Goal: Information Seeking & Learning: Learn about a topic

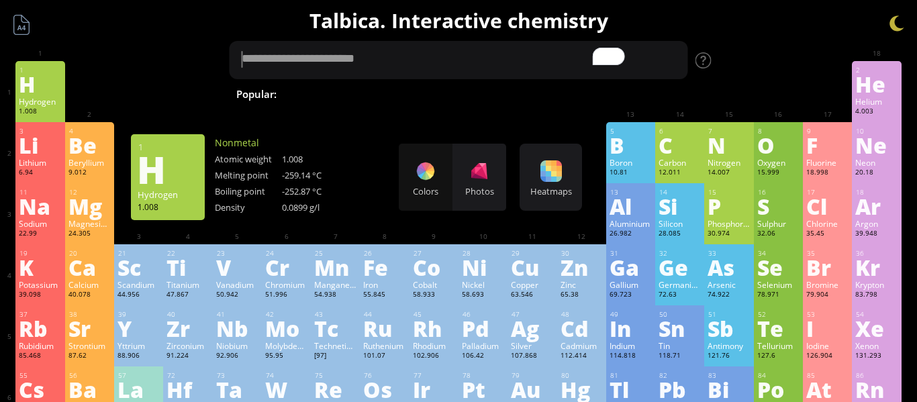
type textarea "*"
click at [781, 32] on h1 "Talbica. Interactive chemistry" at bounding box center [458, 21] width 903 height 28
click at [585, 54] on icon "Turn off Grammarly on this website" at bounding box center [586, 56] width 8 height 9
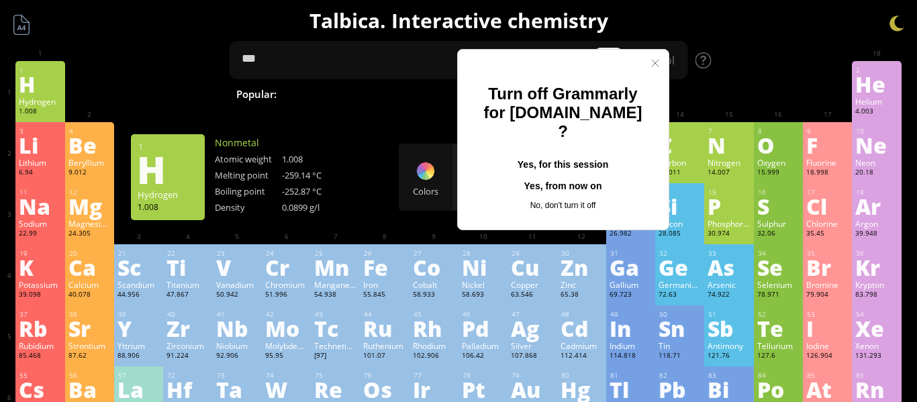
click at [562, 176] on button "Yes, from now on" at bounding box center [563, 186] width 168 height 21
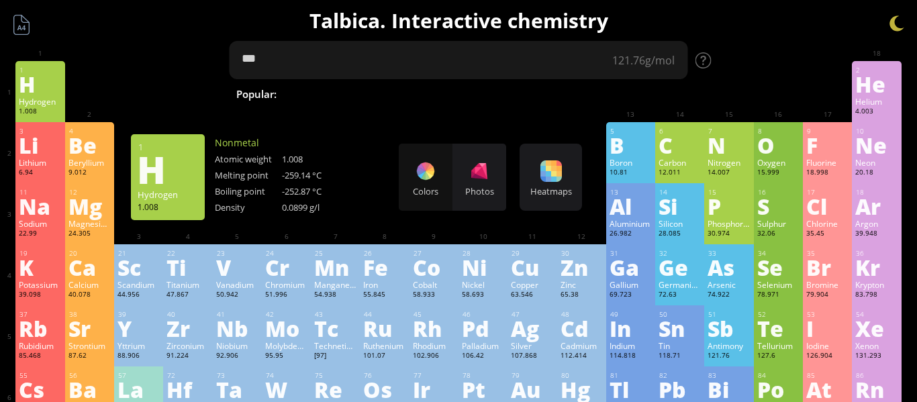
click at [564, 57] on textarea "***" at bounding box center [458, 60] width 458 height 38
click at [442, 63] on textarea "***" at bounding box center [458, 60] width 458 height 38
type textarea "*"
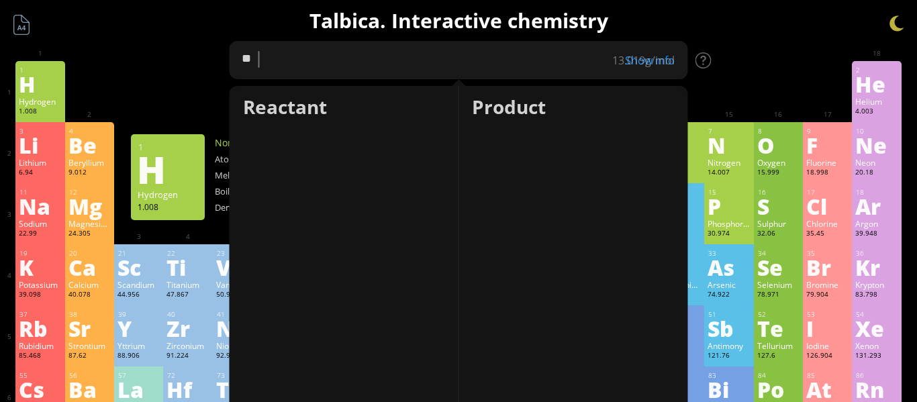
type textarea "*"
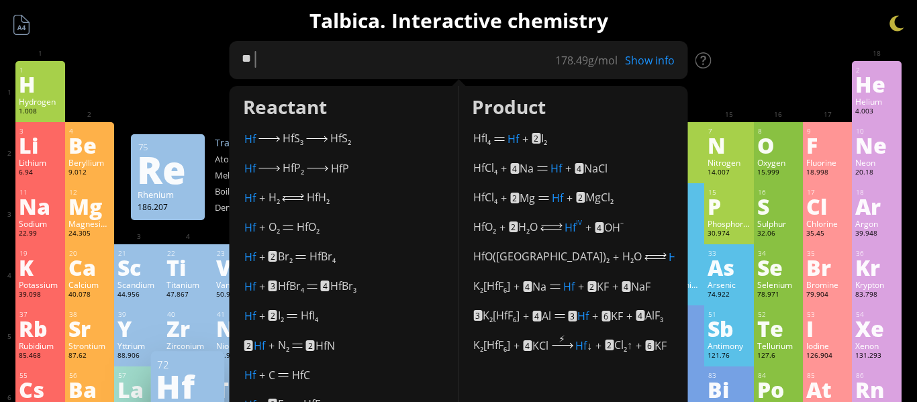
type textarea "*"
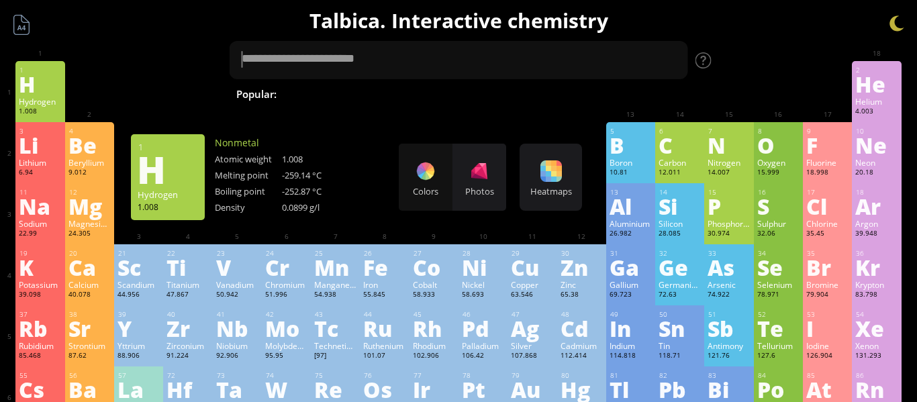
click at [36, 93] on div "H" at bounding box center [40, 83] width 42 height 21
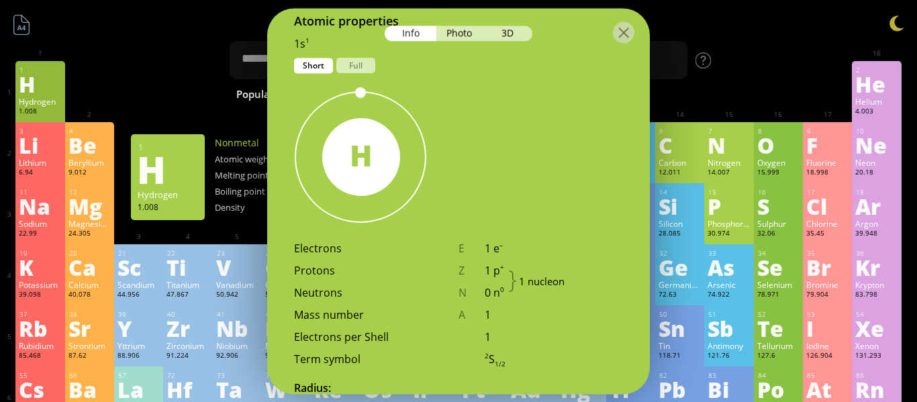
scroll to position [723, 0]
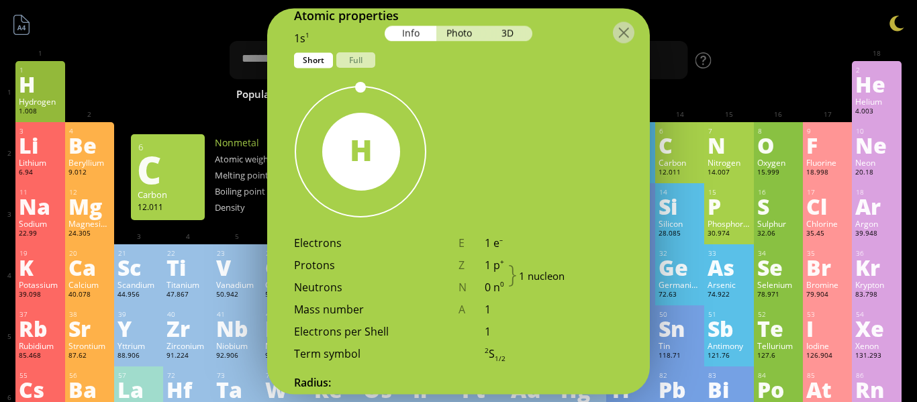
click at [711, 79] on div at bounding box center [728, 71] width 49 height 20
click at [623, 25] on div at bounding box center [623, 31] width 21 height 21
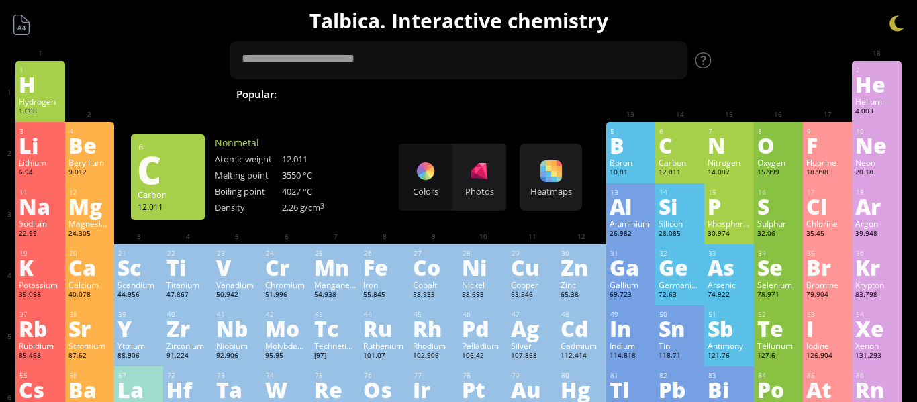
click at [668, 166] on div "Carbon" at bounding box center [679, 162] width 42 height 11
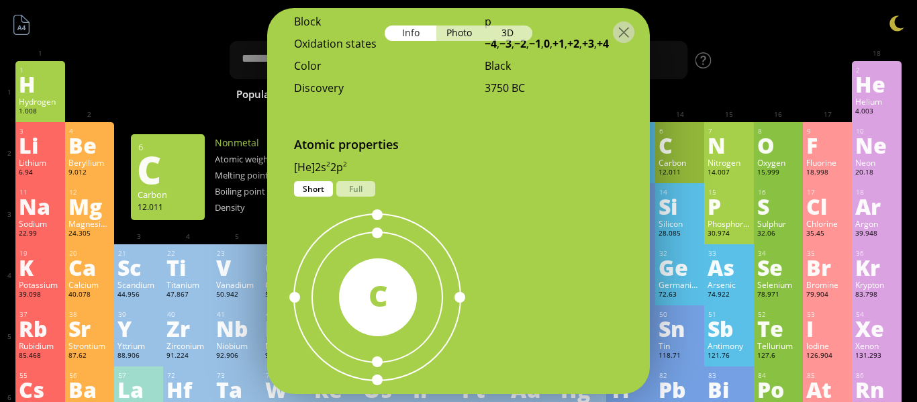
scroll to position [866, 0]
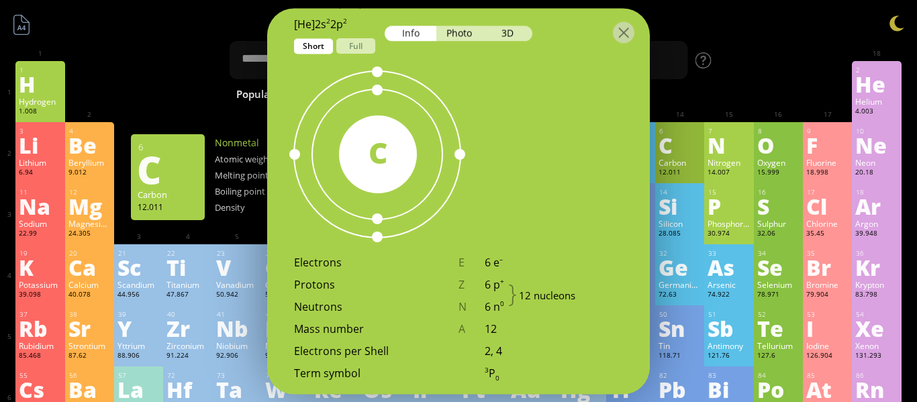
click at [364, 44] on div at bounding box center [458, 31] width 382 height 47
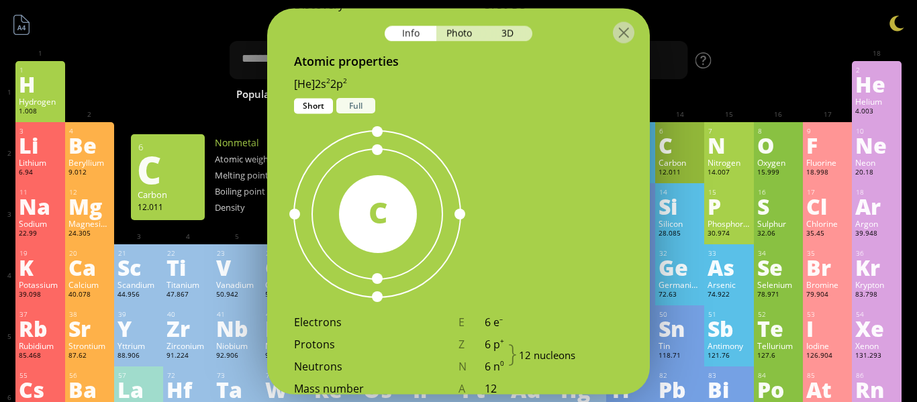
scroll to position [786, 0]
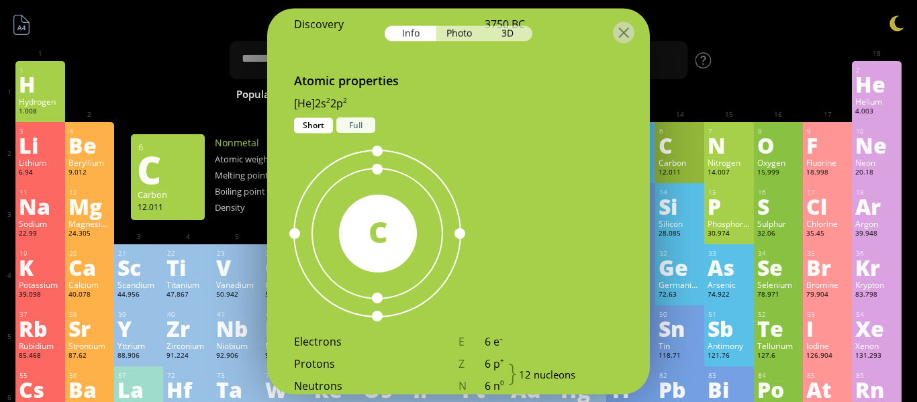
click at [350, 117] on div "Full" at bounding box center [355, 124] width 39 height 15
click at [317, 119] on div "Short" at bounding box center [313, 124] width 39 height 15
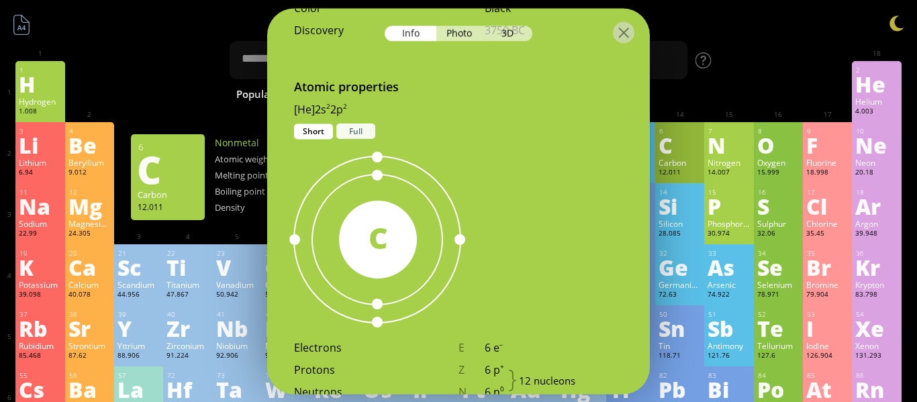
scroll to position [779, 0]
click at [347, 127] on div "Full" at bounding box center [355, 132] width 39 height 15
click at [323, 125] on div "Short" at bounding box center [313, 132] width 39 height 15
click at [351, 130] on div "Full" at bounding box center [355, 132] width 39 height 15
click at [320, 130] on div "Short" at bounding box center [313, 132] width 39 height 15
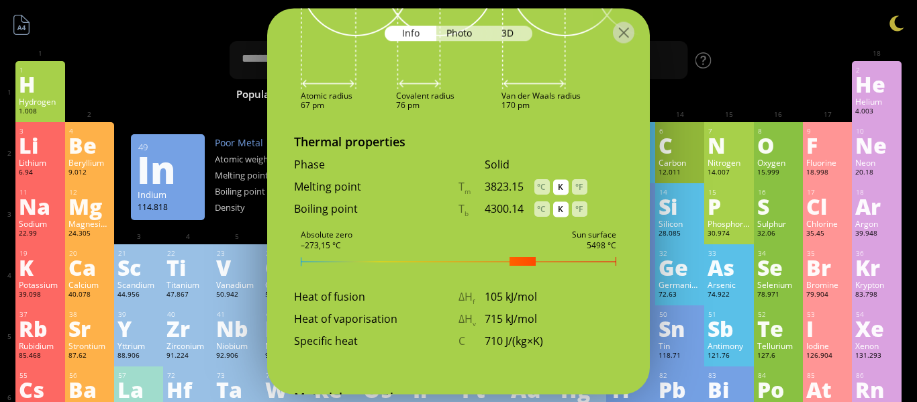
scroll to position [1484, 0]
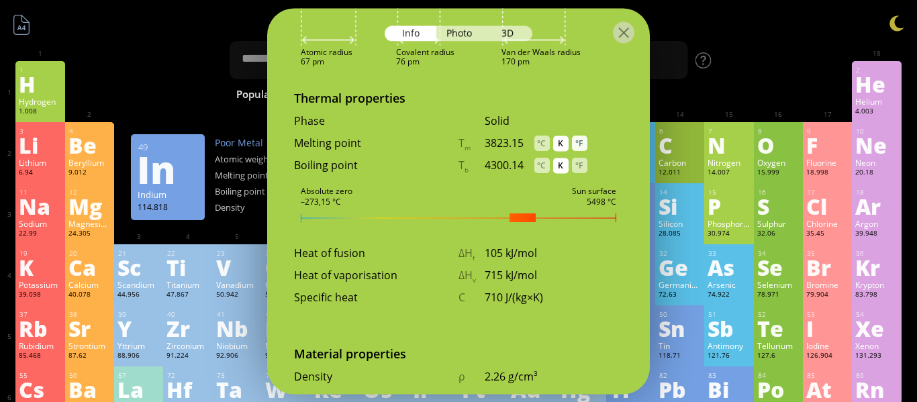
click at [578, 142] on div "°F" at bounding box center [579, 143] width 15 height 15
click at [556, 140] on div "K" at bounding box center [560, 143] width 15 height 15
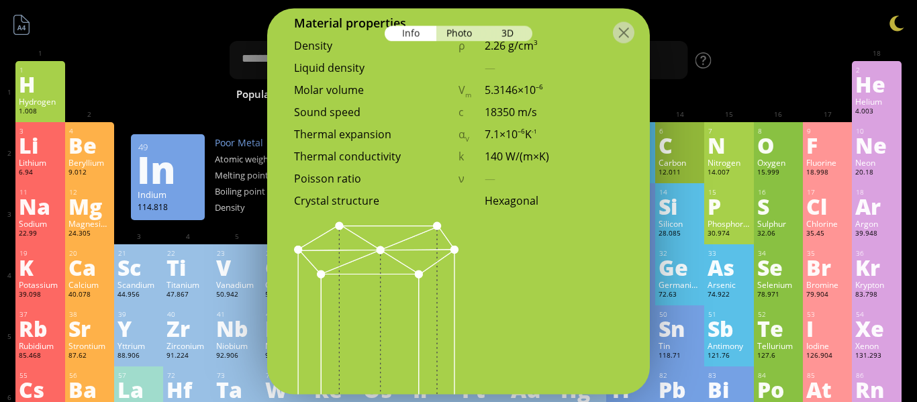
scroll to position [1833, 0]
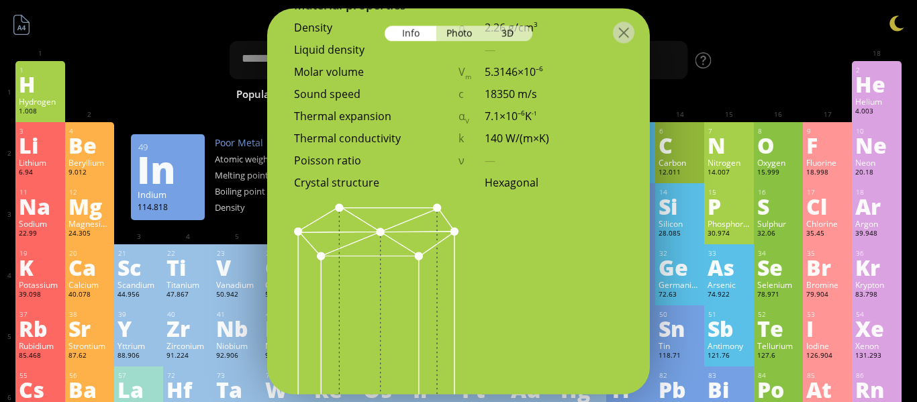
drag, startPoint x: 323, startPoint y: 150, endPoint x: 388, endPoint y: 165, distance: 66.1
click at [388, 164] on div "Poisson ratio" at bounding box center [376, 160] width 164 height 15
click at [388, 165] on div "Poisson ratio" at bounding box center [376, 160] width 164 height 15
drag, startPoint x: 351, startPoint y: 166, endPoint x: 319, endPoint y: 166, distance: 32.2
click at [329, 166] on div "Poisson ratio ν —" at bounding box center [458, 164] width 382 height 22
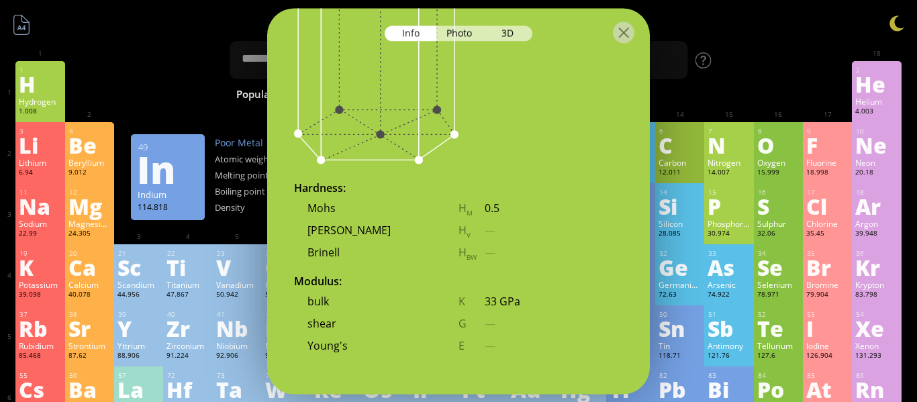
scroll to position [1678, 0]
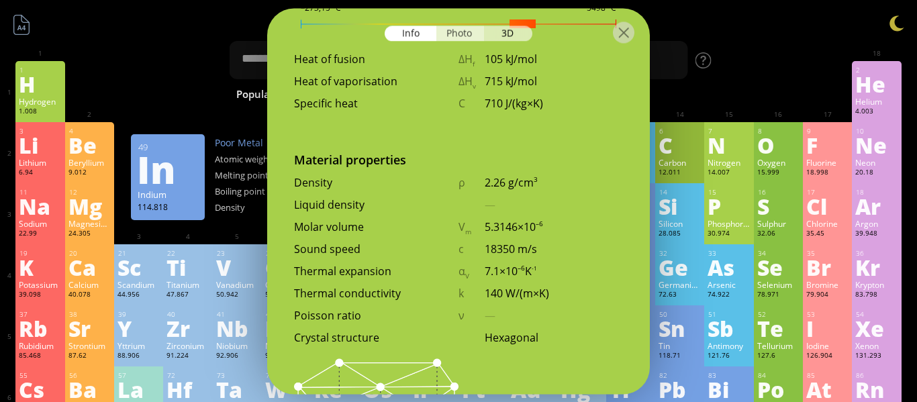
click at [467, 34] on div "Photo" at bounding box center [460, 32] width 48 height 15
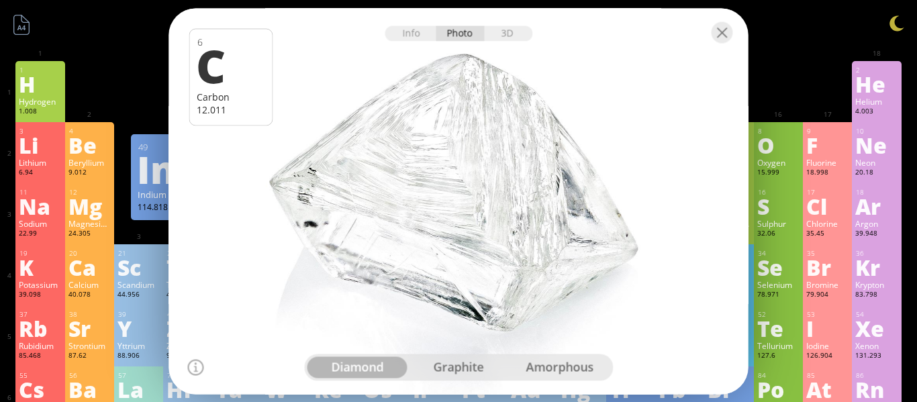
click at [447, 369] on div "graphite" at bounding box center [458, 366] width 101 height 21
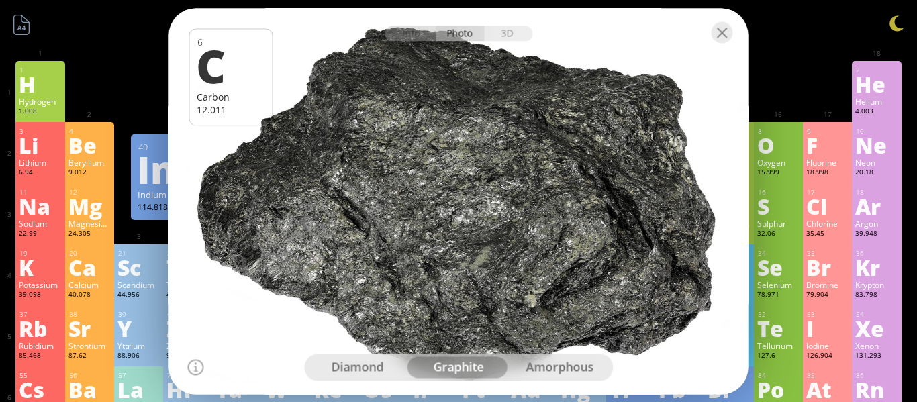
click at [554, 373] on div "amorphous" at bounding box center [559, 366] width 101 height 21
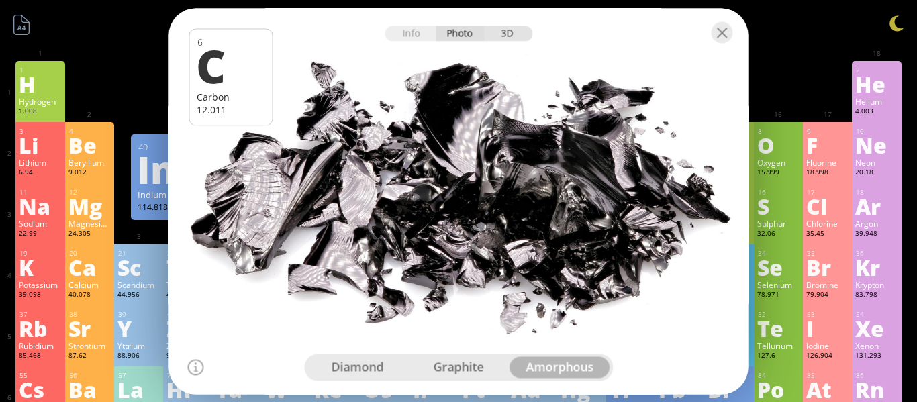
click at [507, 27] on div "3D" at bounding box center [508, 32] width 48 height 15
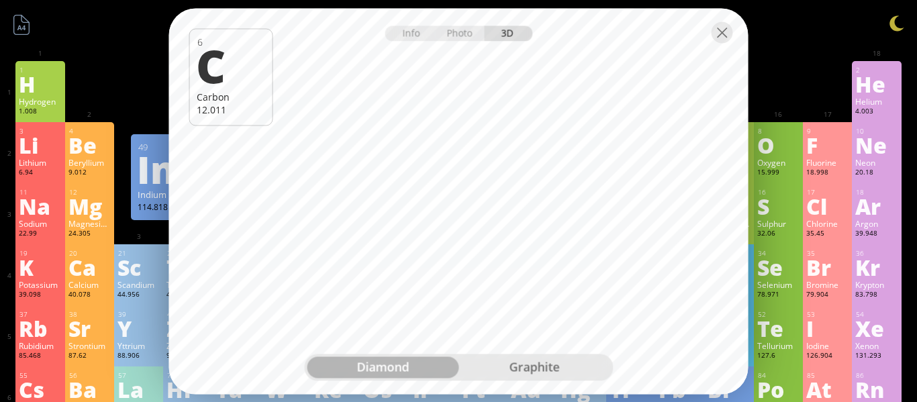
click at [544, 372] on div "graphite" at bounding box center [534, 366] width 152 height 21
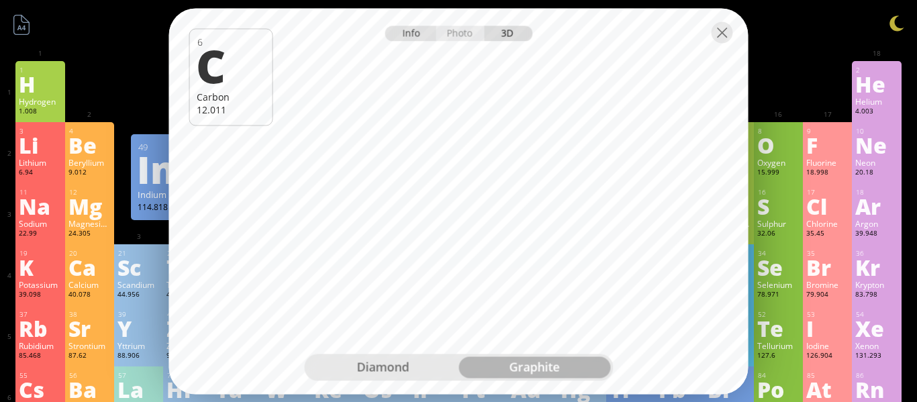
click at [413, 34] on div "Info" at bounding box center [410, 32] width 52 height 15
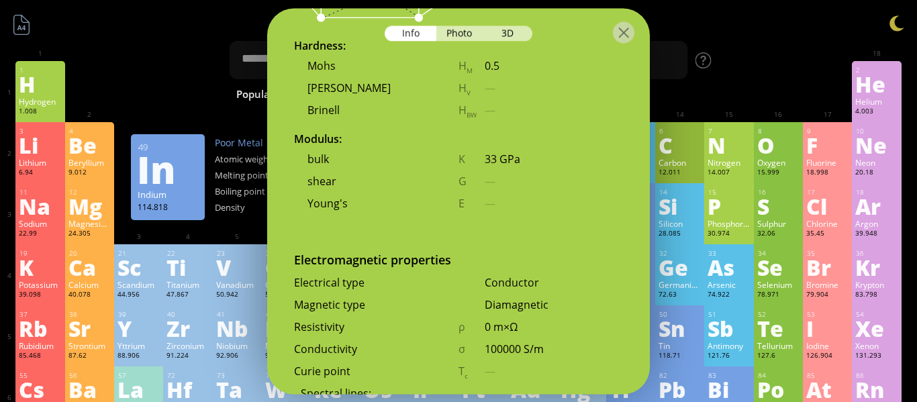
scroll to position [1262, 0]
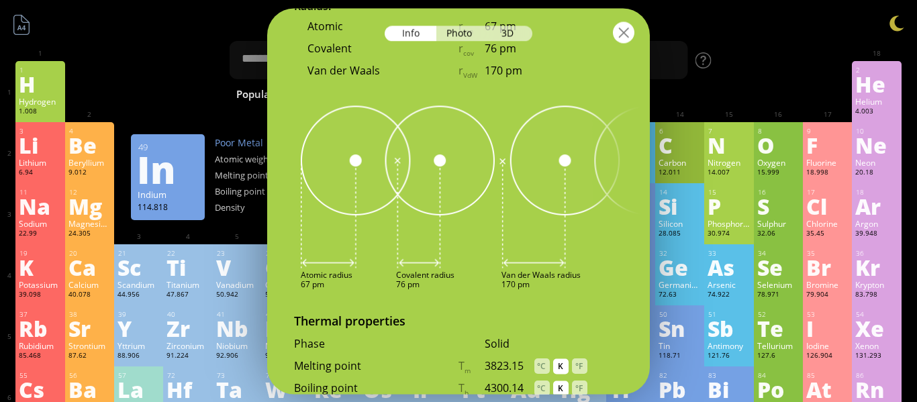
click at [621, 32] on div at bounding box center [623, 31] width 21 height 21
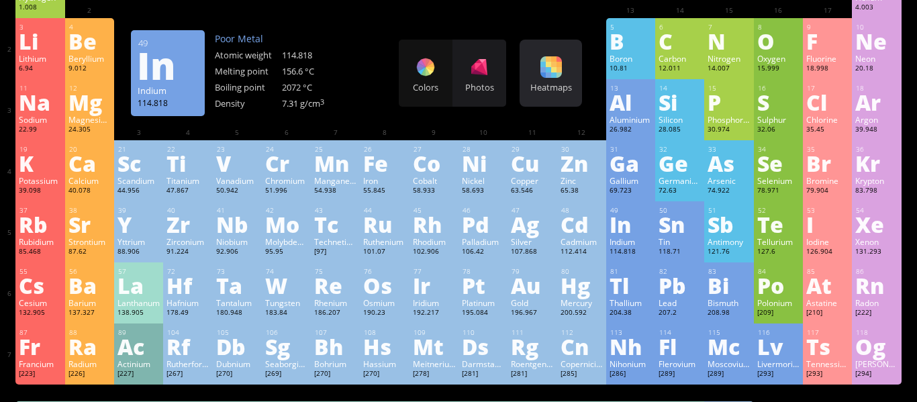
scroll to position [0, 0]
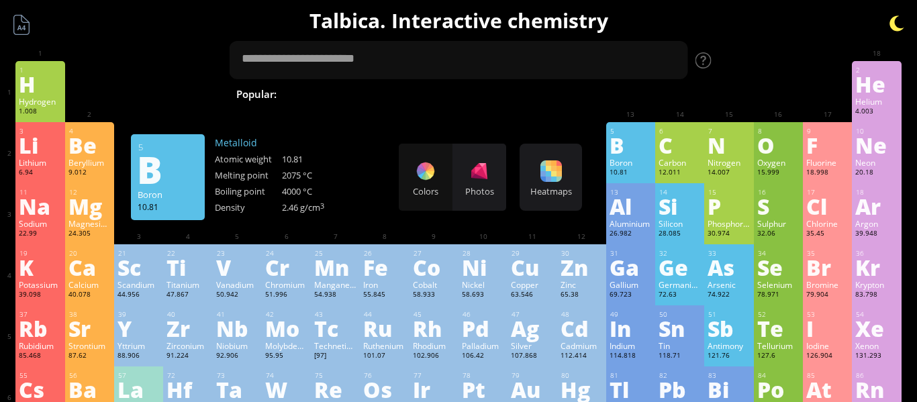
click at [901, 19] on div at bounding box center [896, 23] width 20 height 20
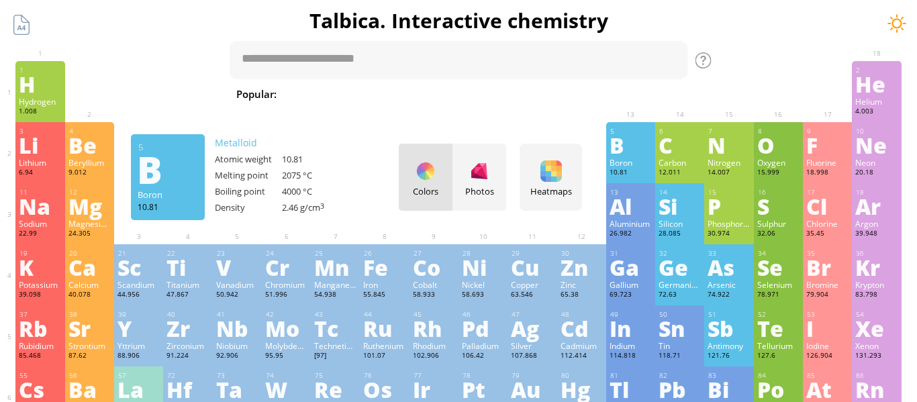
click at [892, 22] on div at bounding box center [896, 23] width 20 height 20
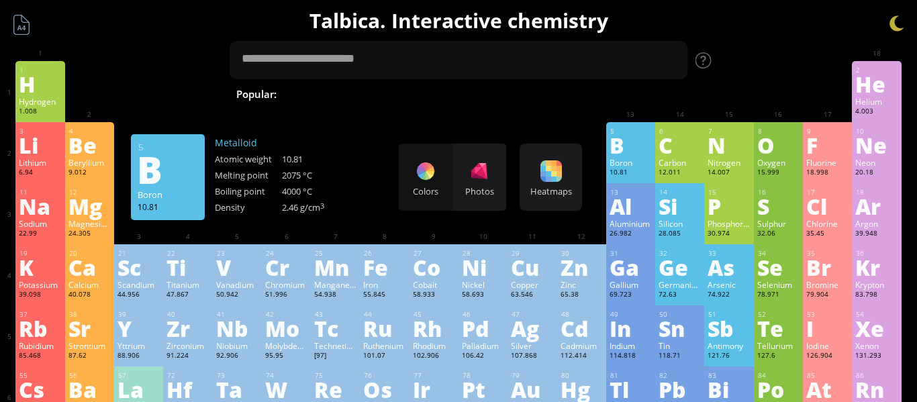
click at [429, 169] on div "Colors Photos" at bounding box center [452, 177] width 107 height 67
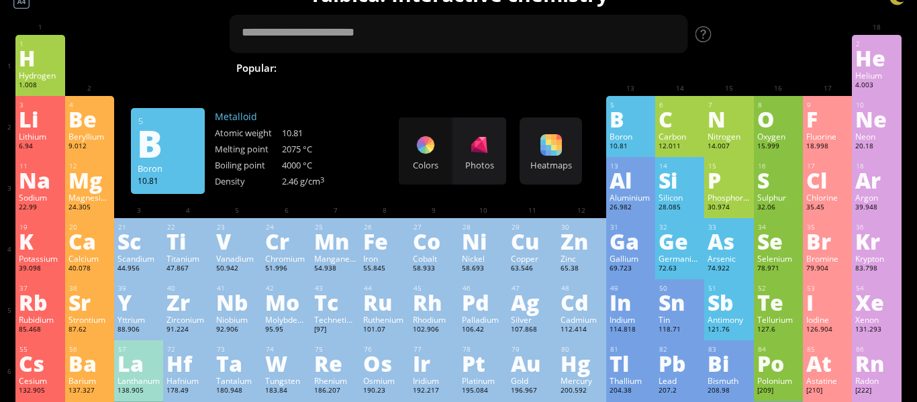
scroll to position [38, 0]
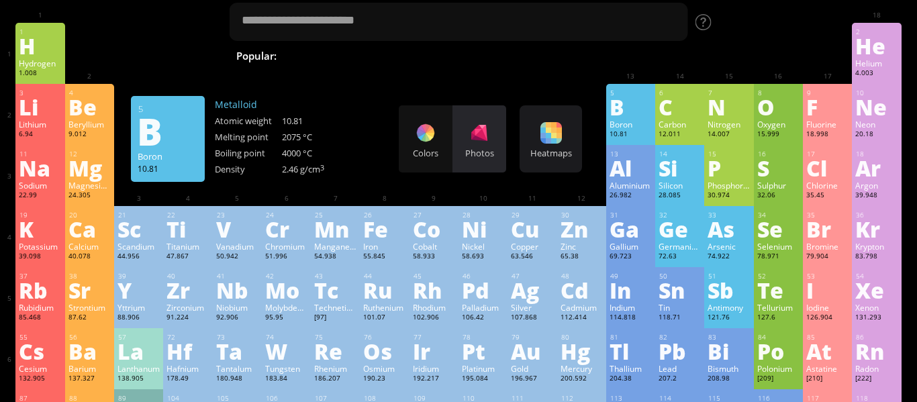
click at [478, 135] on div at bounding box center [478, 132] width 21 height 21
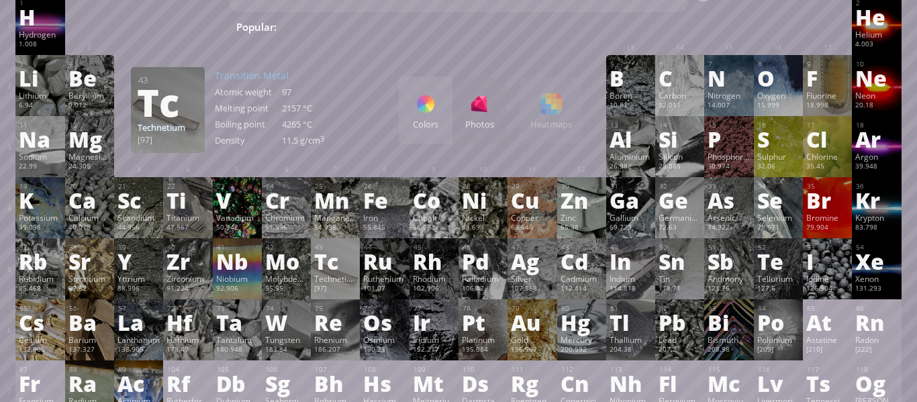
scroll to position [57, 0]
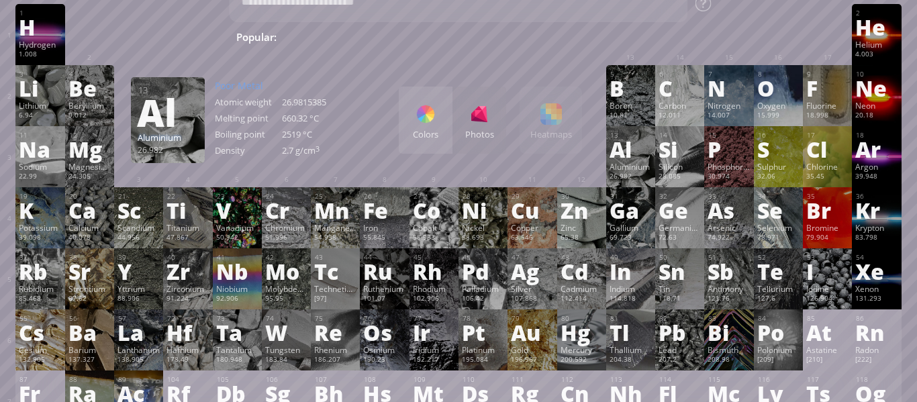
click at [435, 126] on div "Colors" at bounding box center [426, 120] width 54 height 67
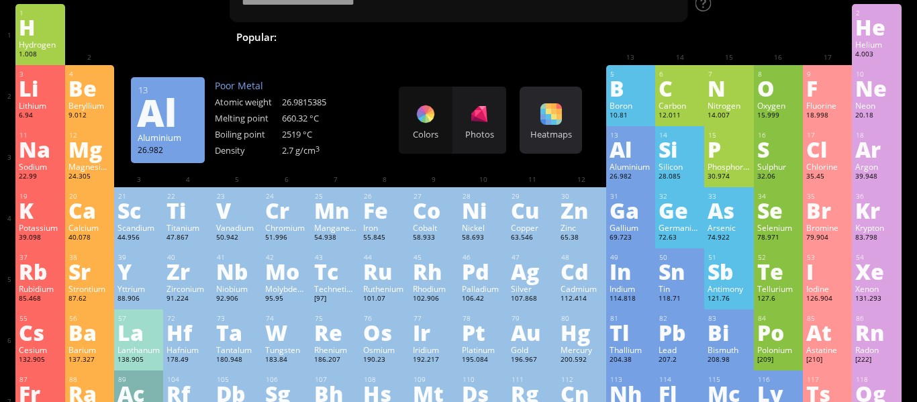
click at [545, 127] on div "Heatmaps Heatmaps Normal mode Melting point Boiling point Density Atomic weight…" at bounding box center [550, 120] width 62 height 67
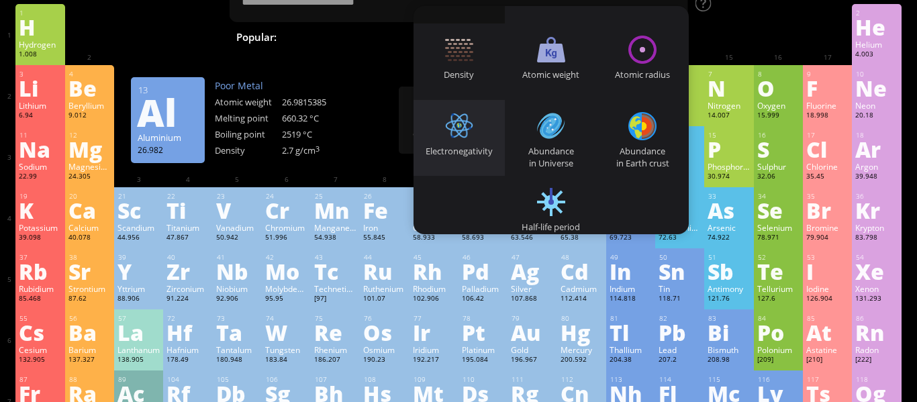
scroll to position [76, 0]
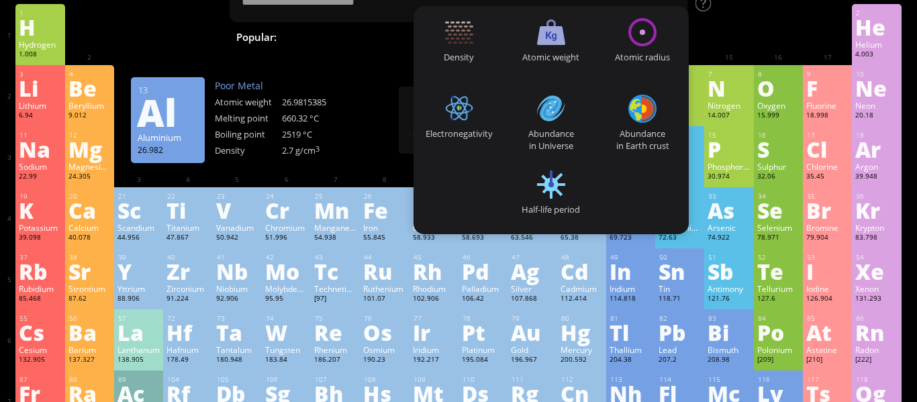
click at [368, 158] on div "11 Na Sodium 22.99 −1, 0, +1 −1, 0, +1 97.72 °C 883 °C 0.968 g/cm 3 [Ne]3s 1 12…" at bounding box center [457, 156] width 885 height 61
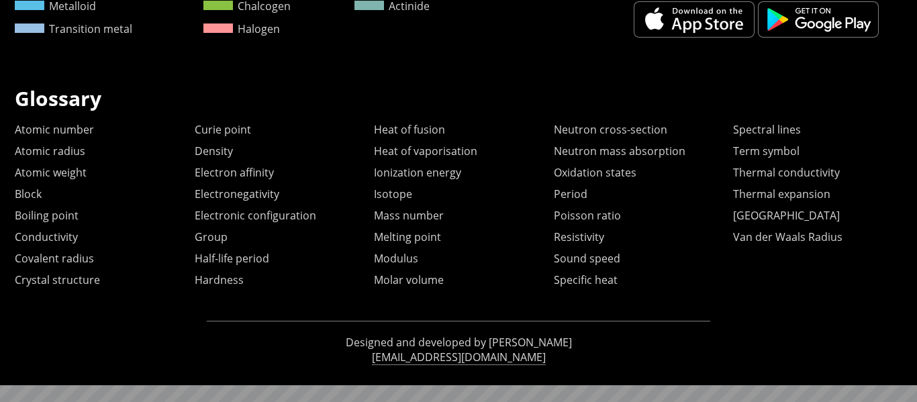
scroll to position [746, 0]
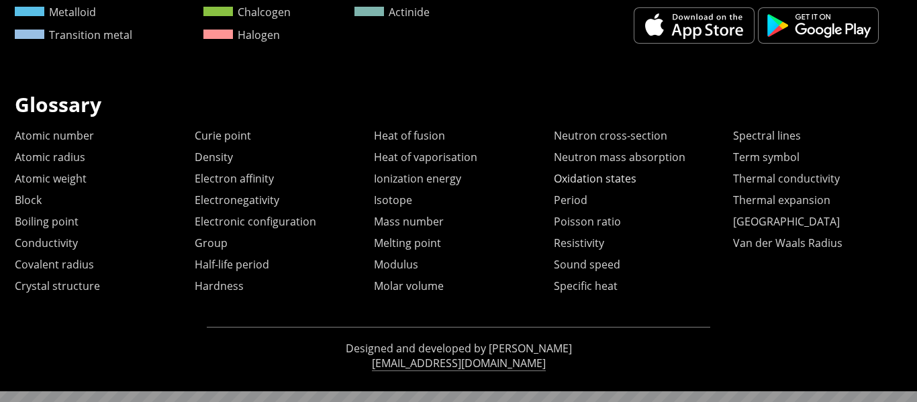
click at [584, 177] on link "Oxidation states" at bounding box center [595, 178] width 83 height 15
